Goal: Find specific page/section: Find specific page/section

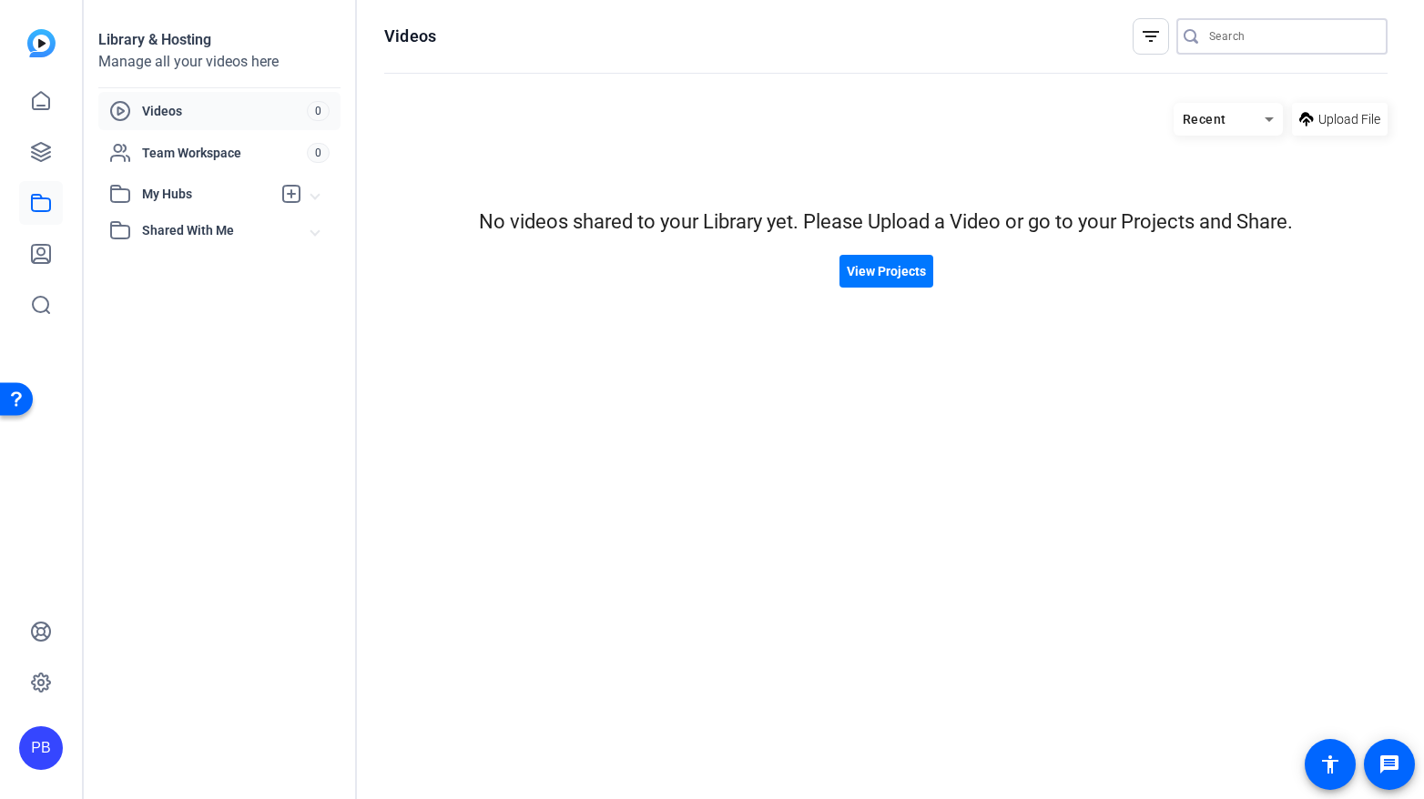
click at [1241, 33] on input "Search" at bounding box center [1291, 36] width 164 height 22
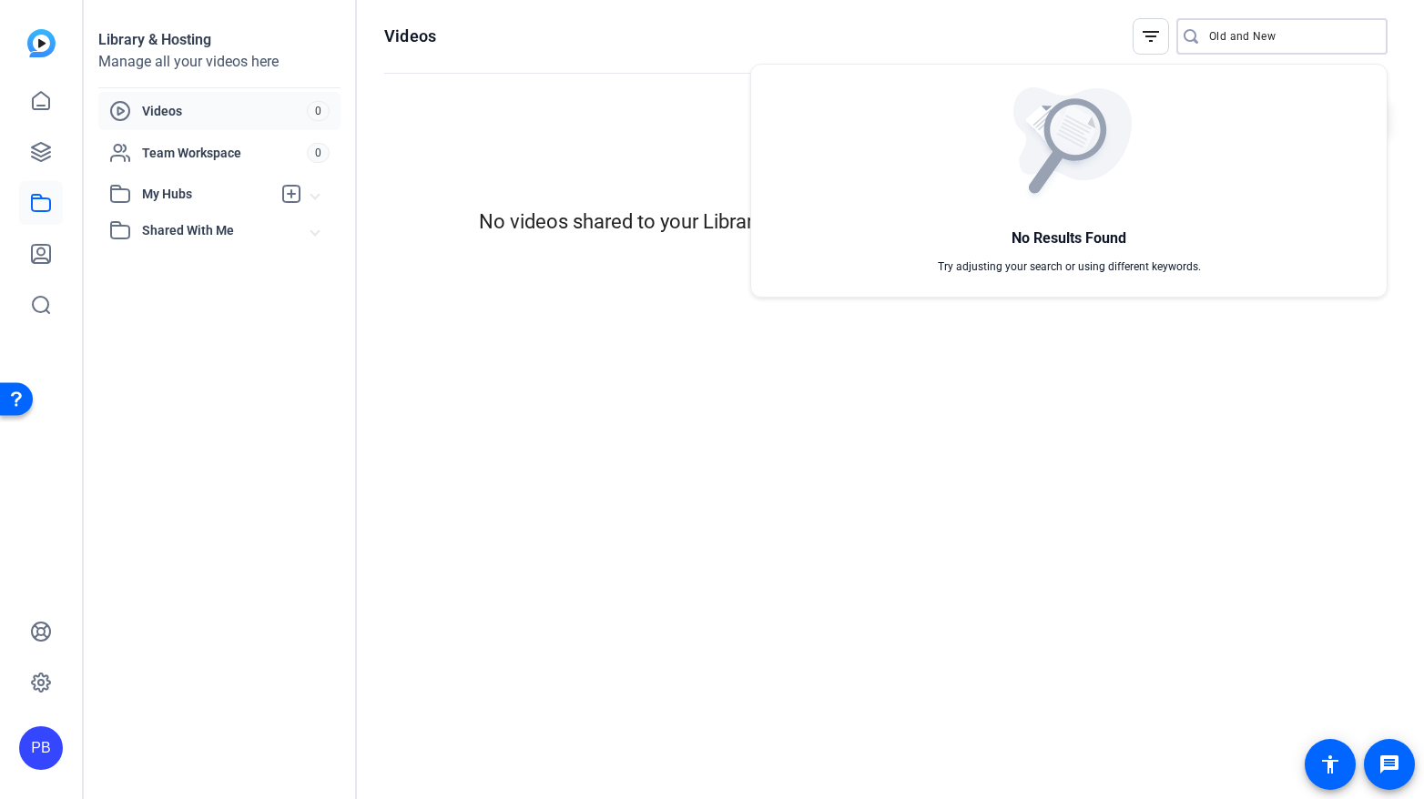
type input "Old and New"
click at [306, 231] on div at bounding box center [712, 399] width 1424 height 799
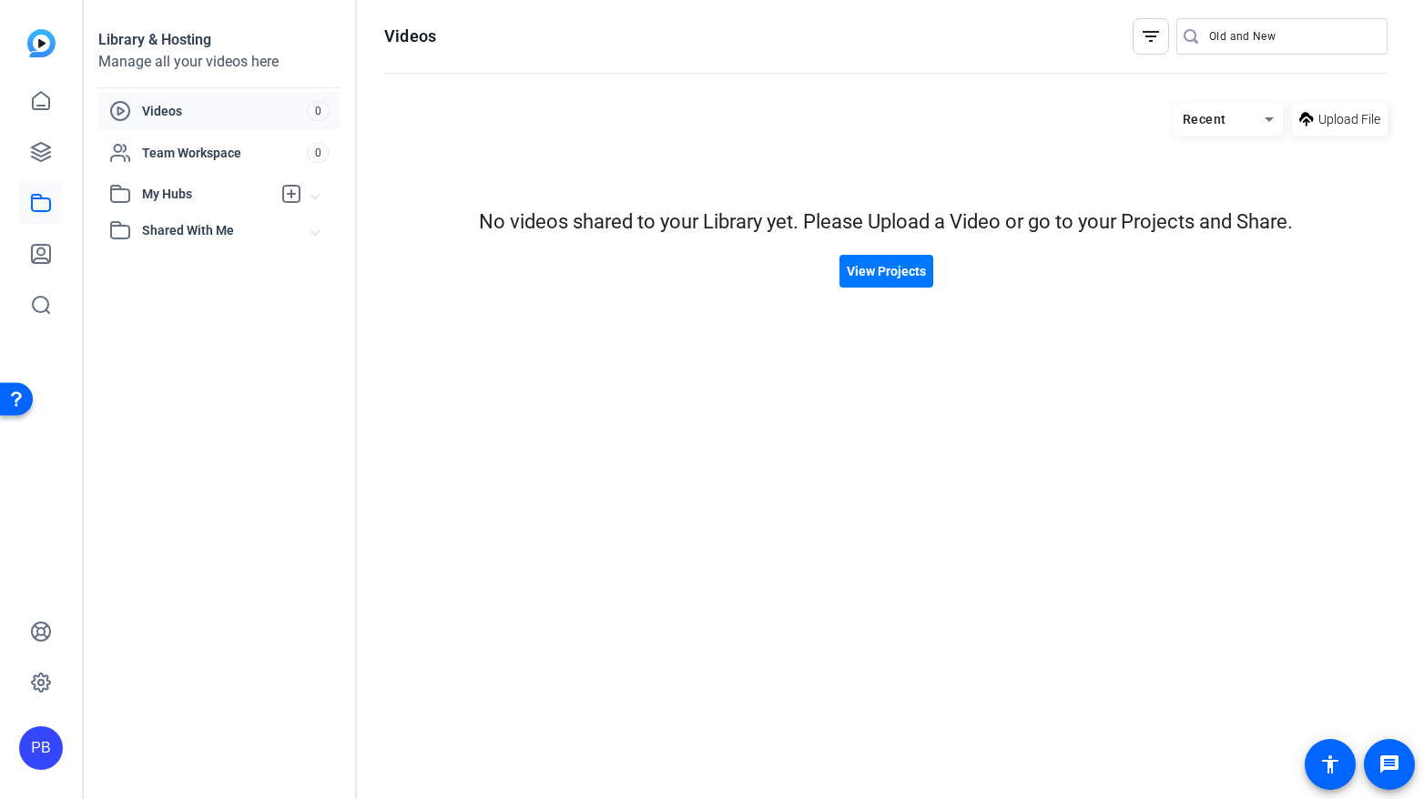
click at [309, 231] on span "Shared With Me" at bounding box center [226, 230] width 169 height 19
click at [176, 230] on span "Shared With Me" at bounding box center [226, 230] width 169 height 19
click at [882, 284] on span at bounding box center [886, 271] width 94 height 44
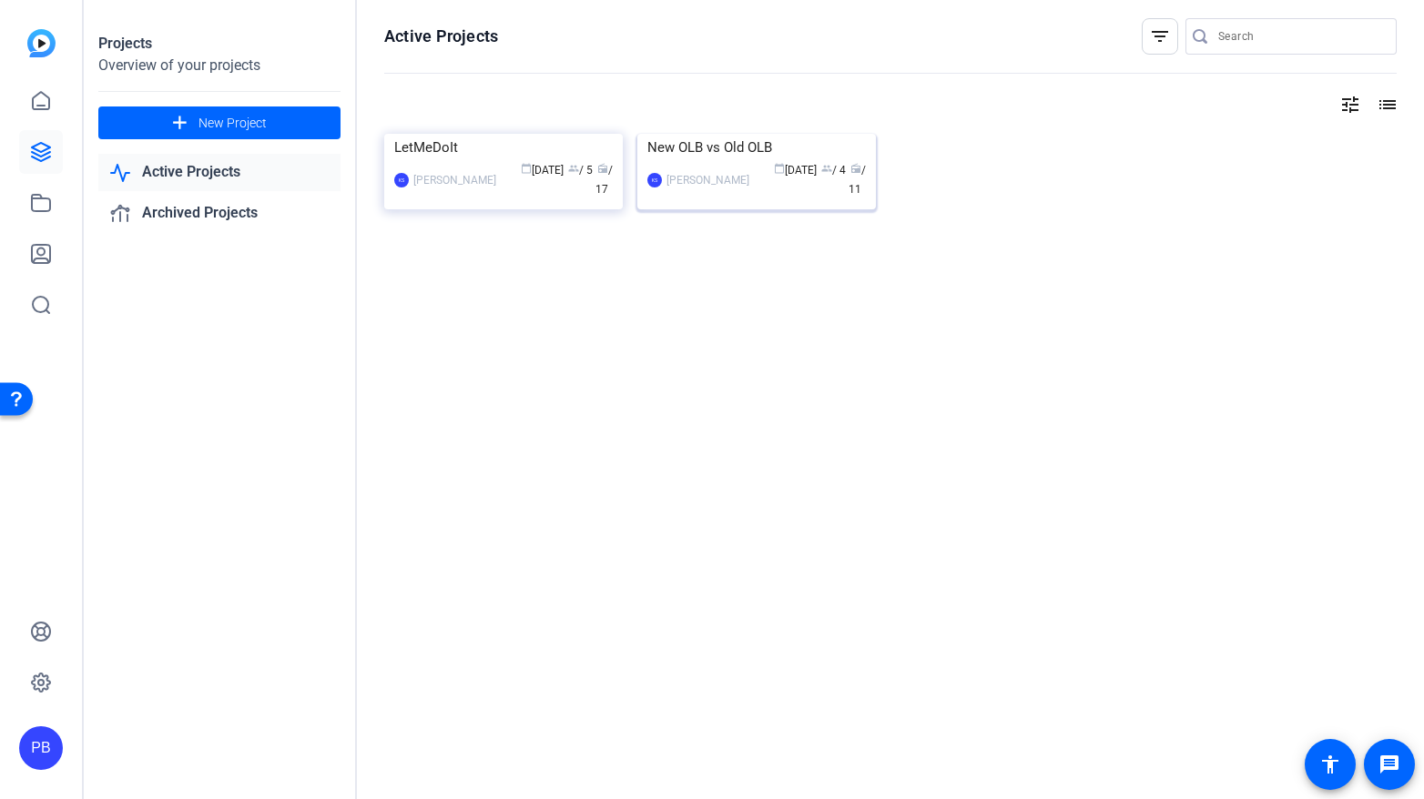
click at [747, 161] on div "New OLB vs Old OLB" at bounding box center [756, 147] width 218 height 27
